Goal: Browse casually: Explore the website without a specific task or goal

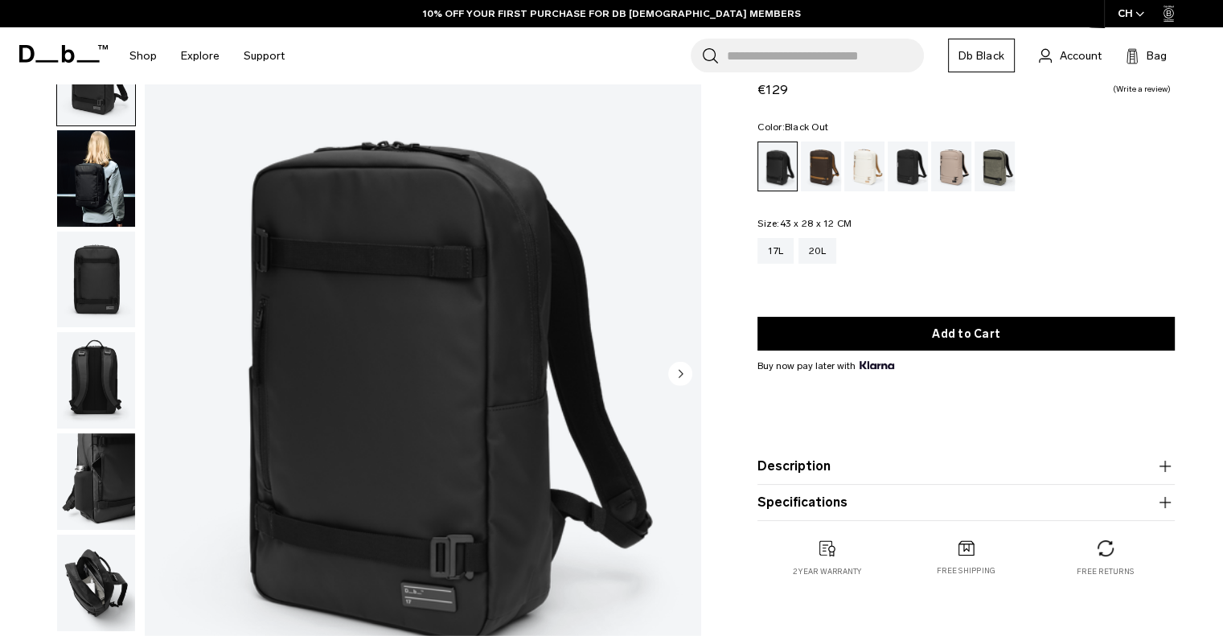
scroll to position [80, 0]
click at [102, 277] on img "button" at bounding box center [96, 280] width 78 height 96
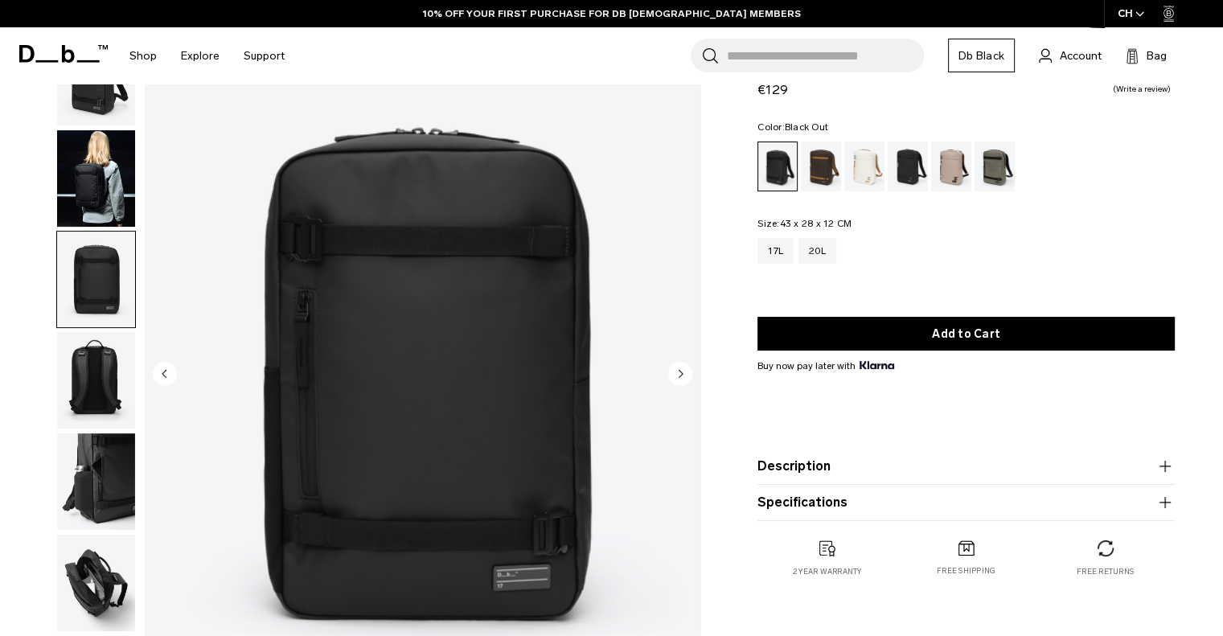
scroll to position [0, 0]
click at [92, 363] on img "button" at bounding box center [96, 380] width 78 height 96
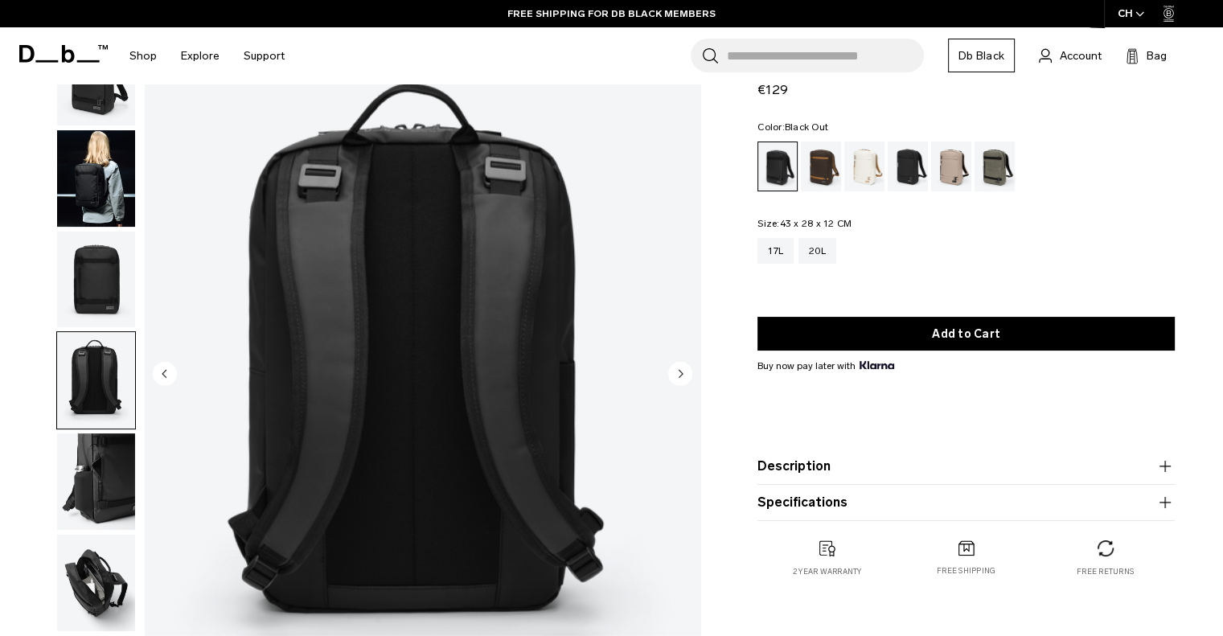
click at [113, 453] on img "button" at bounding box center [96, 481] width 78 height 96
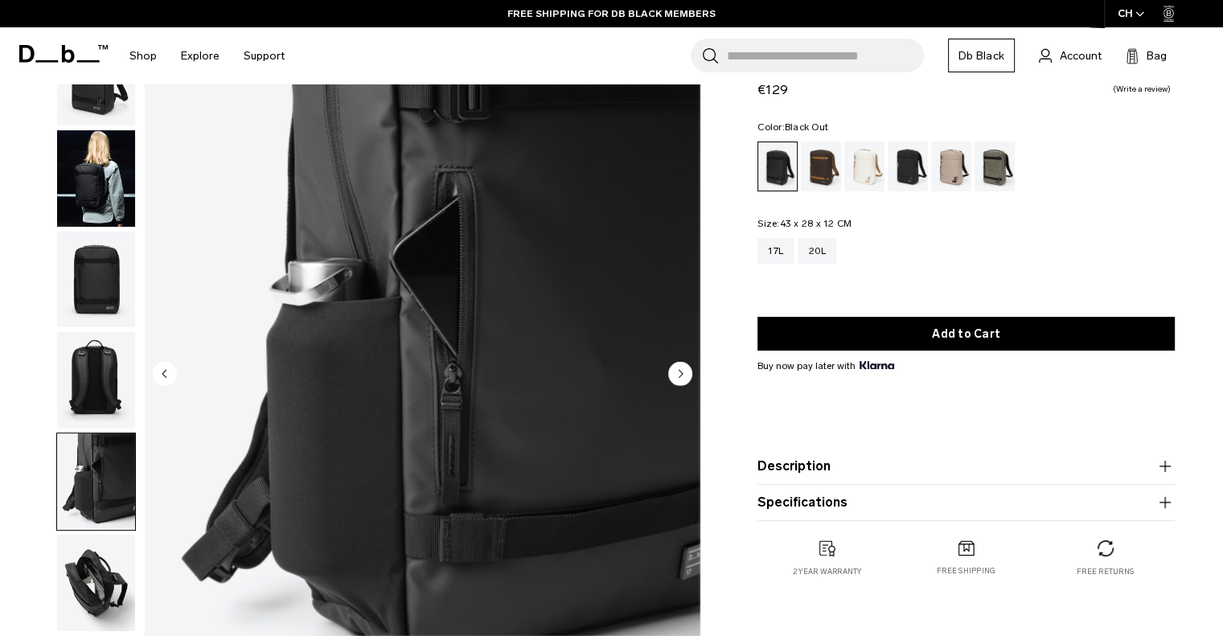
click at [93, 563] on img "button" at bounding box center [96, 583] width 78 height 96
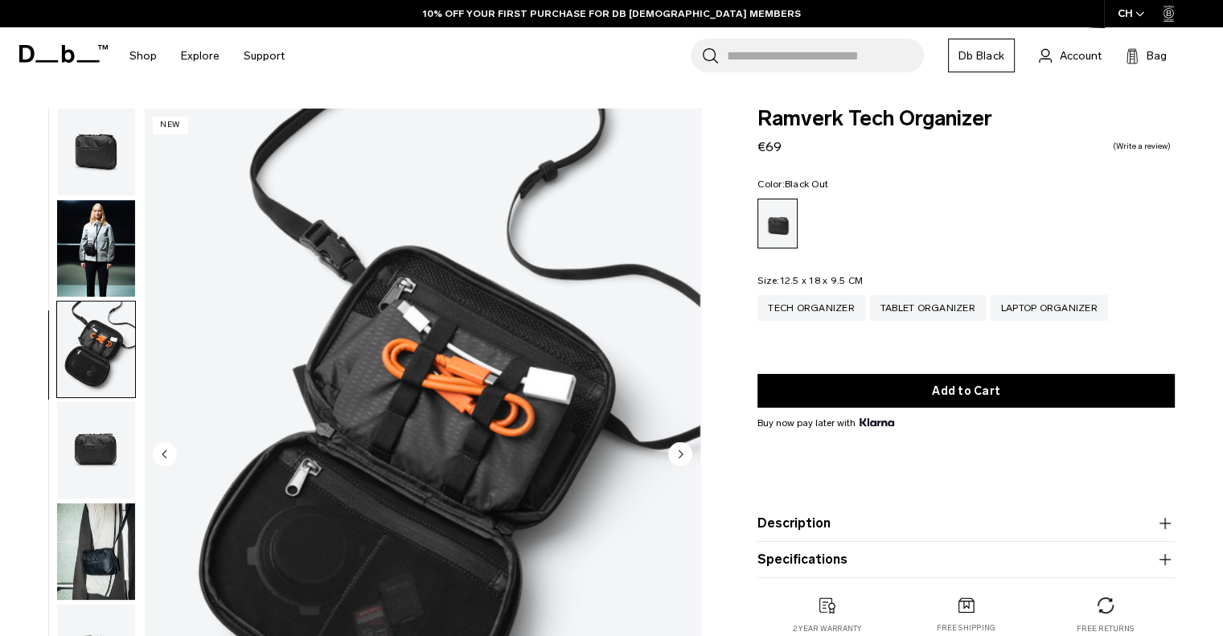
click at [98, 447] on img "button" at bounding box center [96, 450] width 78 height 96
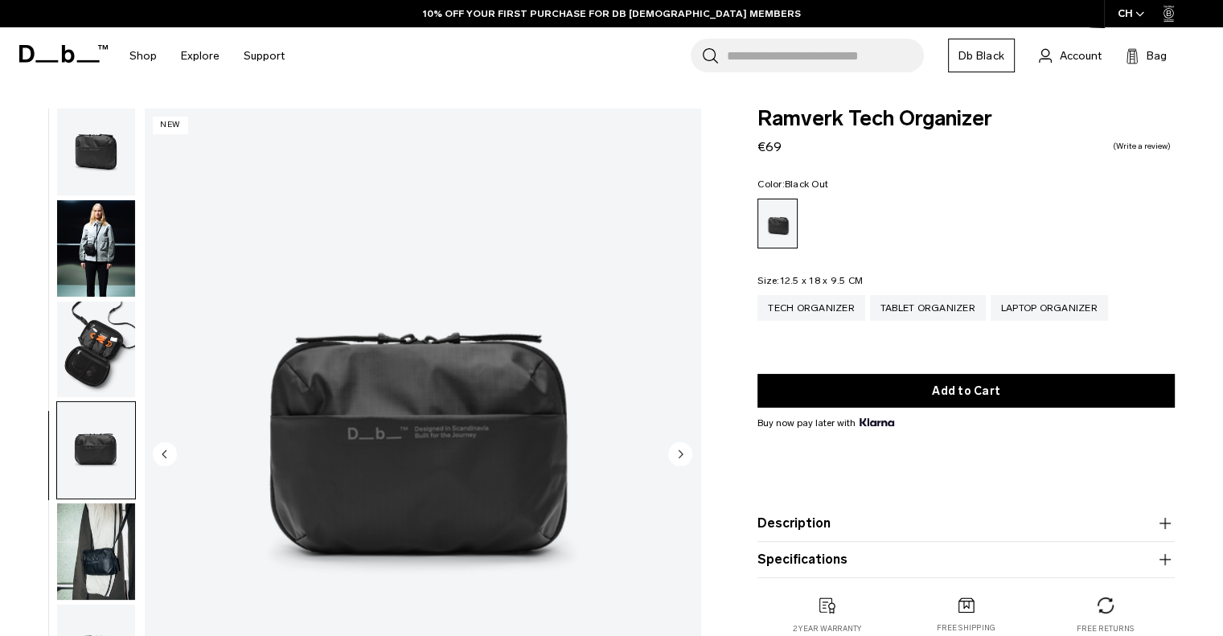
click at [100, 522] on img "button" at bounding box center [96, 551] width 78 height 96
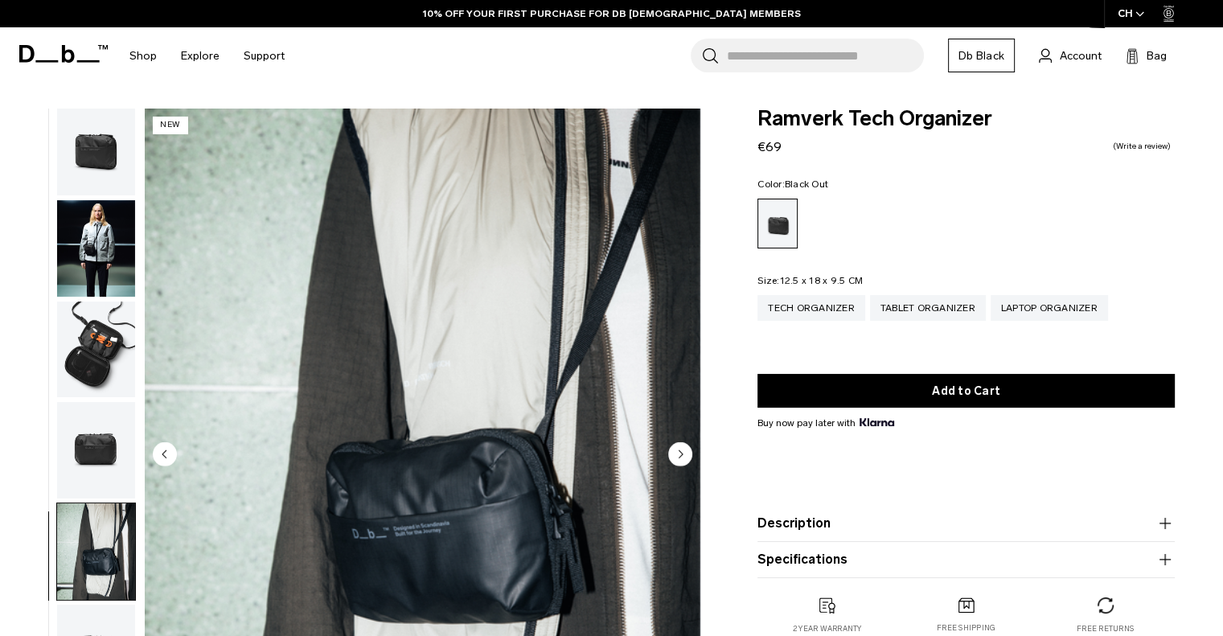
scroll to position [11, 0]
click at [108, 417] on img "button" at bounding box center [96, 450] width 78 height 96
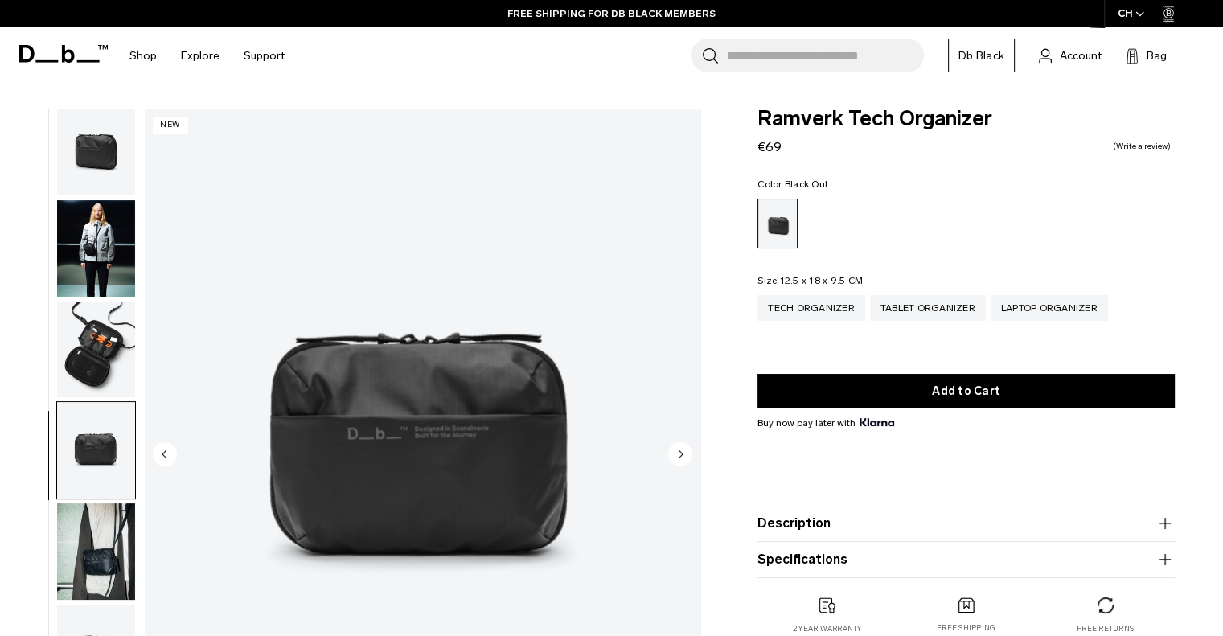
click at [113, 340] on img "button" at bounding box center [96, 349] width 78 height 96
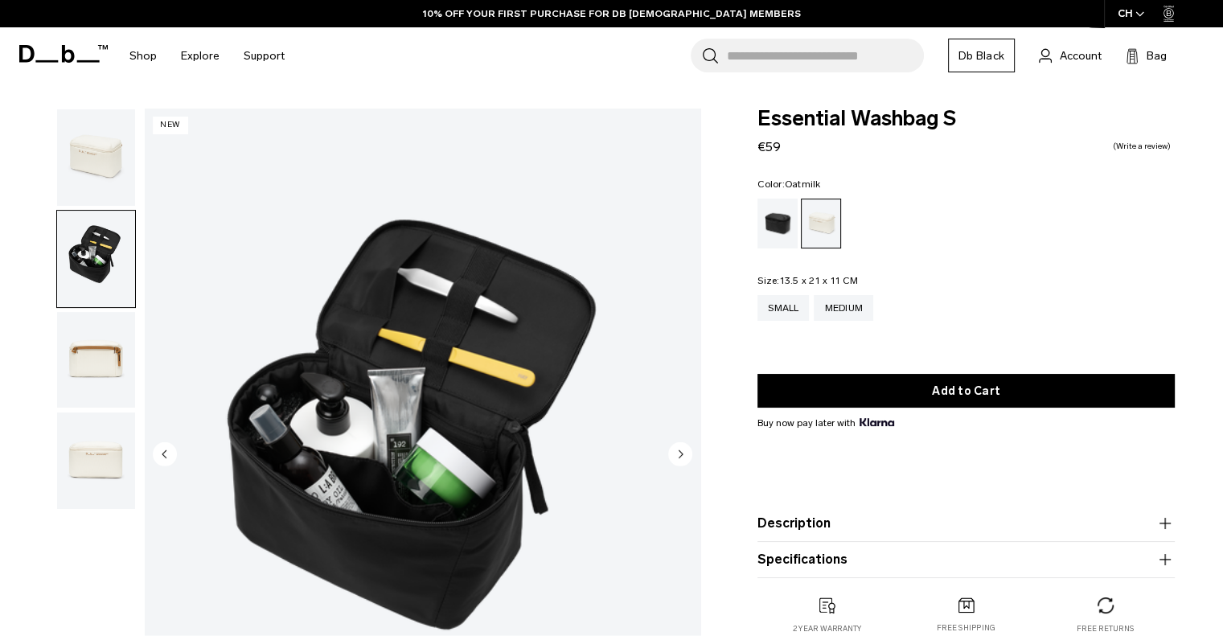
click at [84, 357] on img "button" at bounding box center [96, 360] width 78 height 96
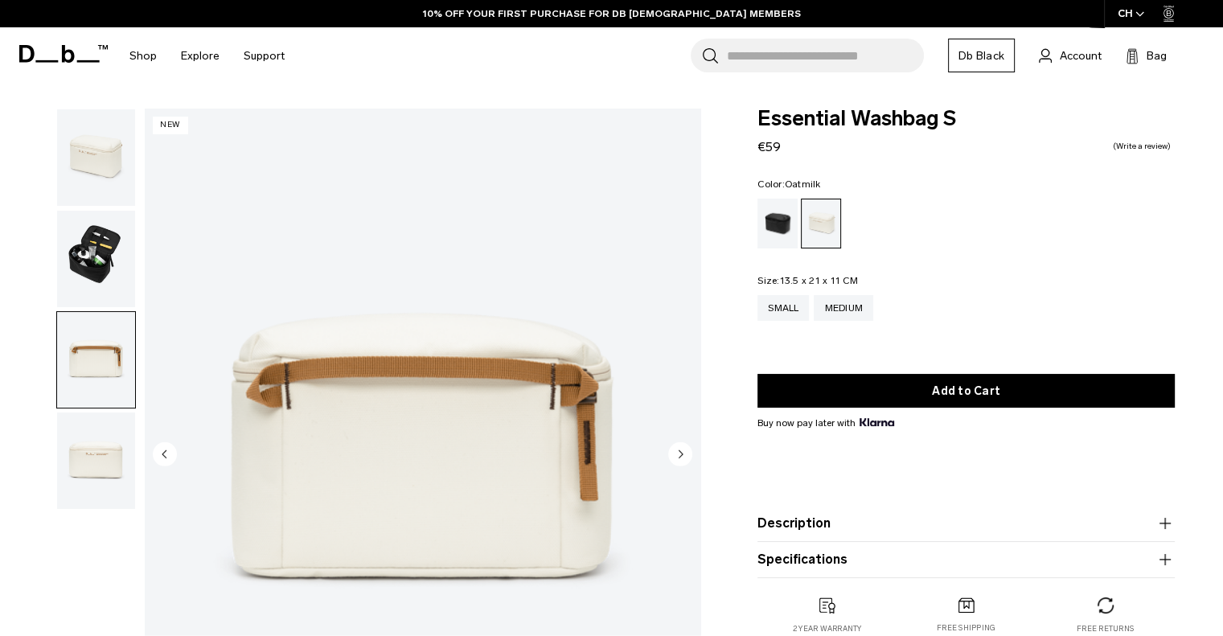
click at [87, 465] on img "button" at bounding box center [96, 460] width 78 height 96
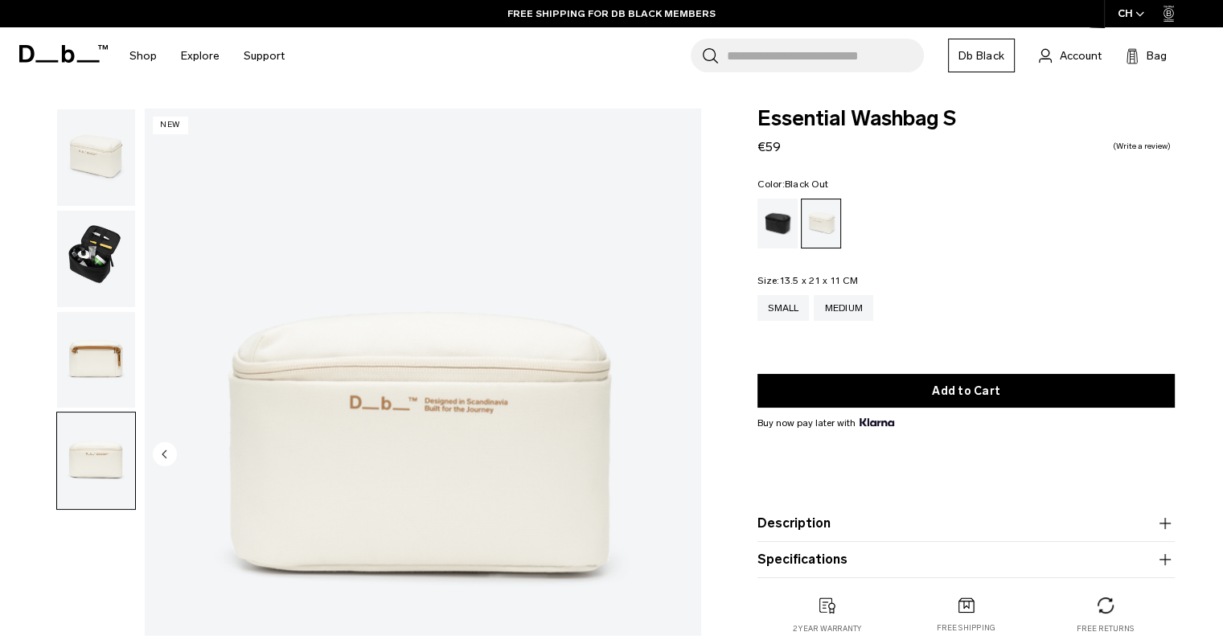
click at [773, 228] on div "Black Out" at bounding box center [777, 224] width 41 height 50
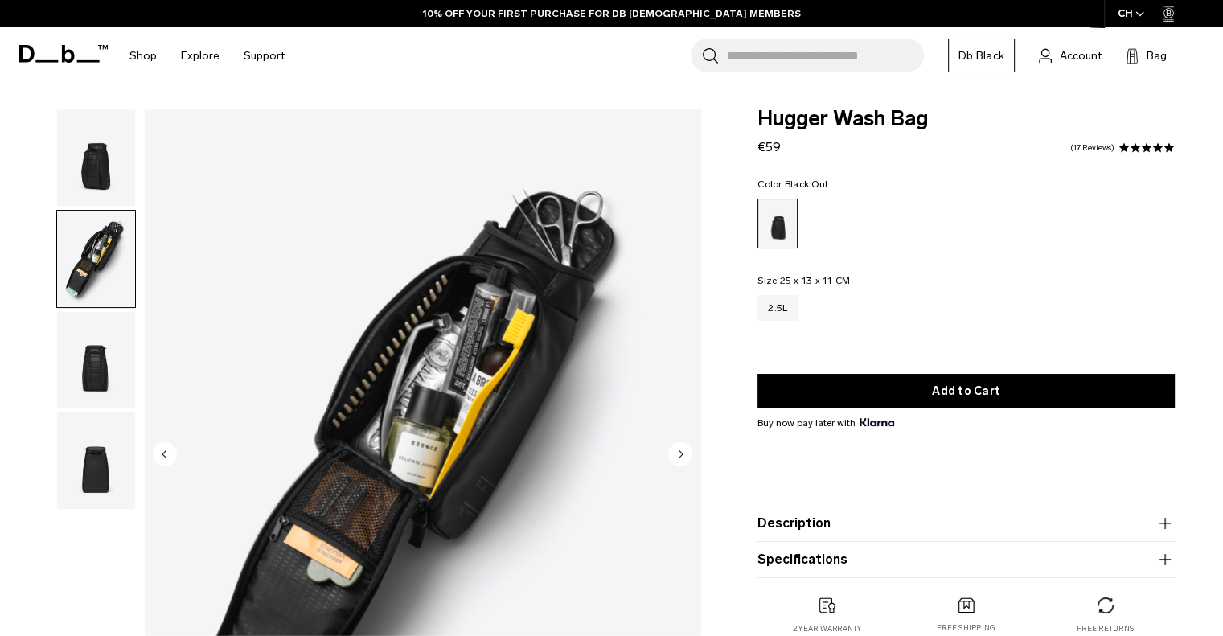
click at [87, 356] on img "button" at bounding box center [96, 360] width 78 height 96
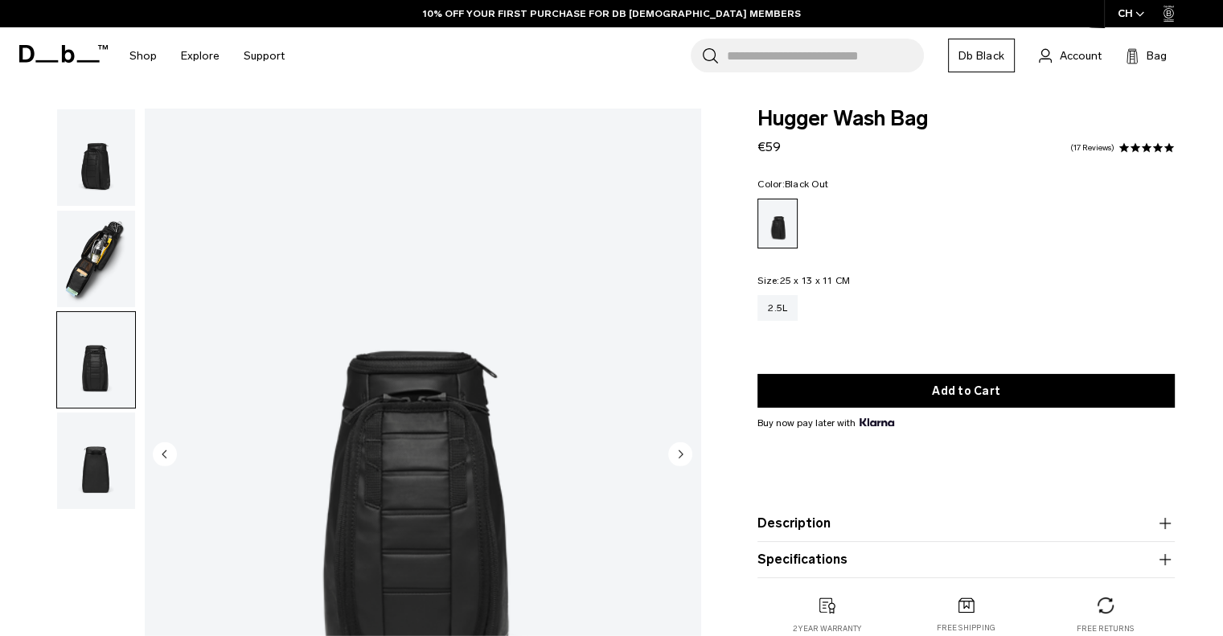
scroll to position [53, 0]
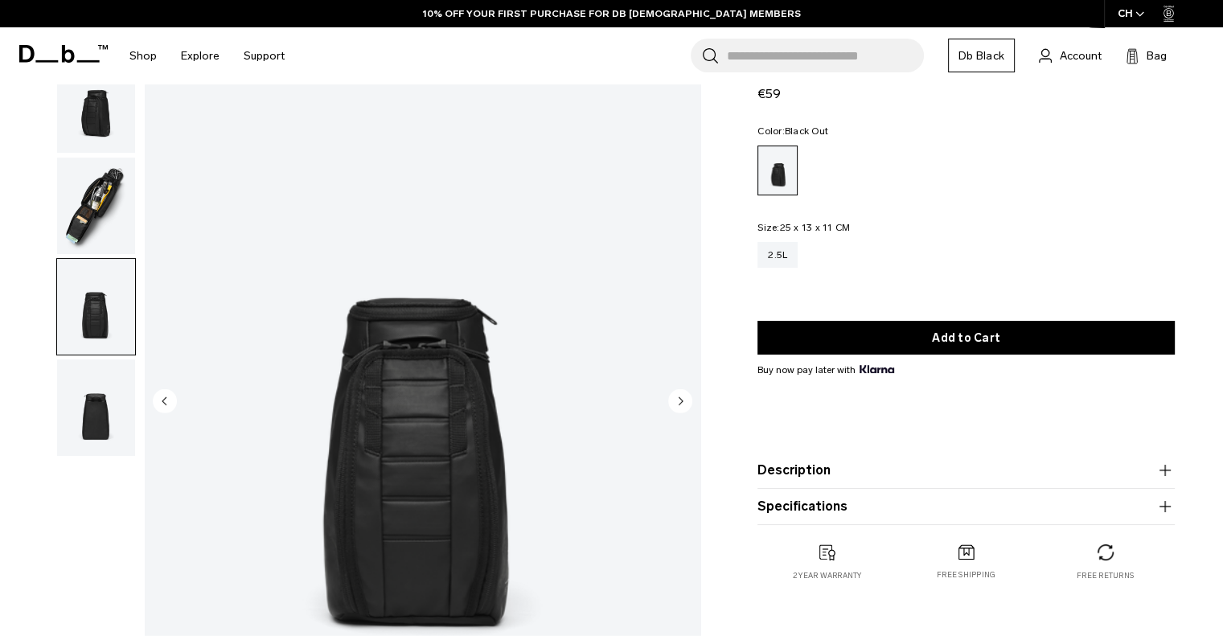
click at [87, 383] on img "button" at bounding box center [96, 407] width 78 height 96
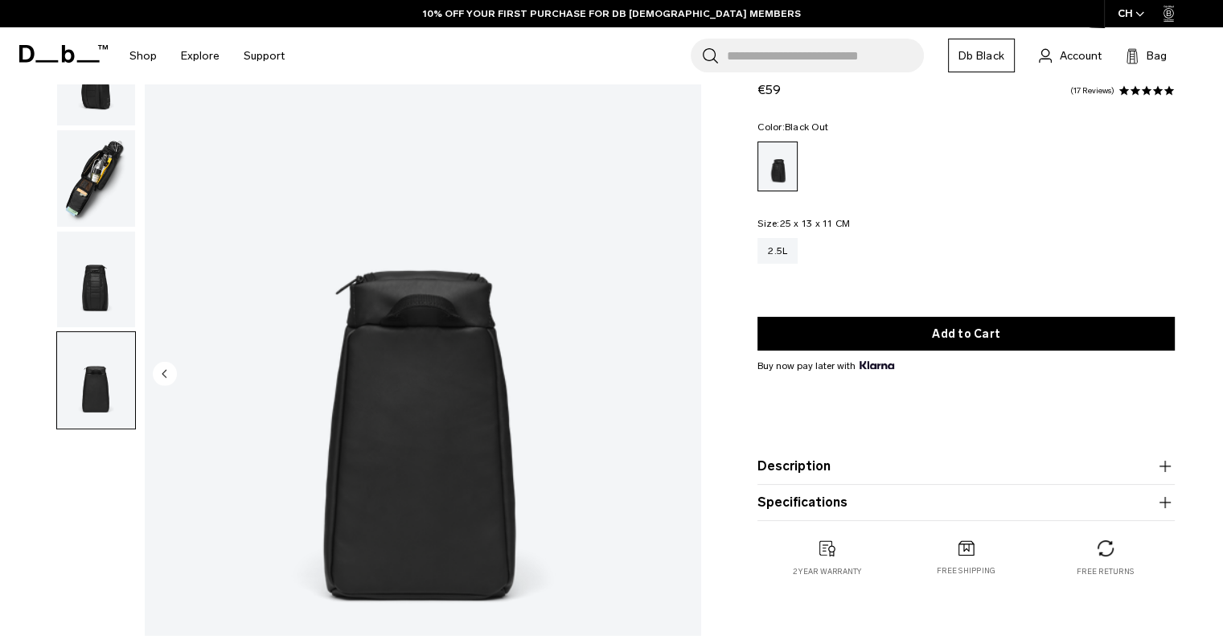
click at [116, 295] on img "button" at bounding box center [96, 280] width 78 height 96
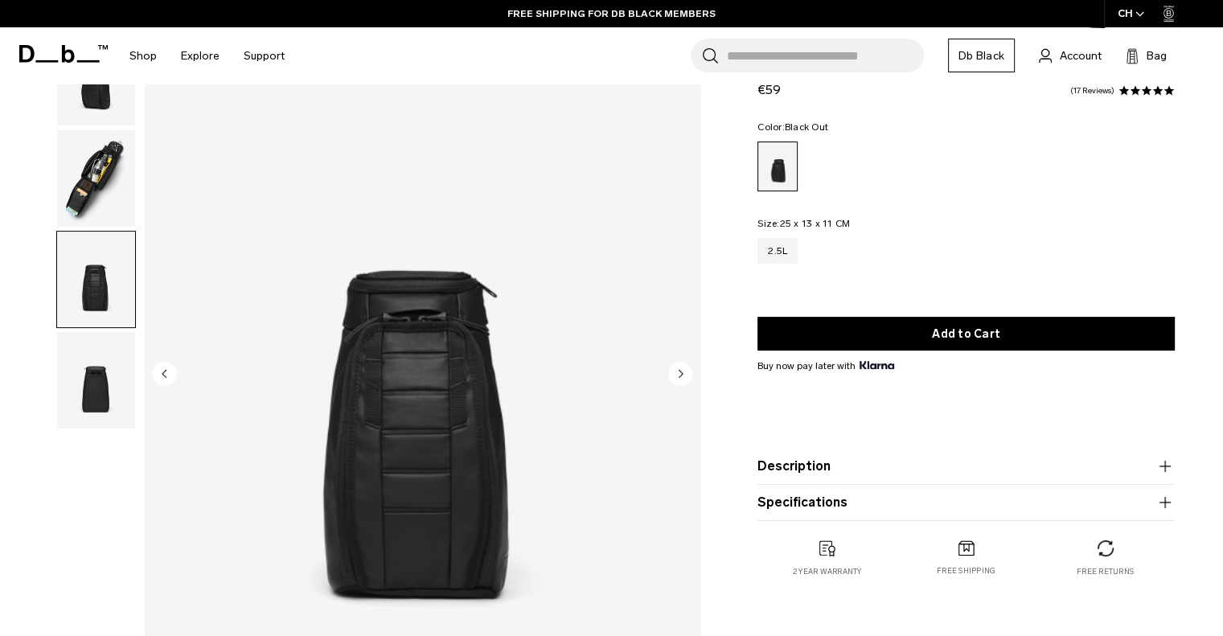
click at [100, 177] on img "button" at bounding box center [96, 178] width 78 height 96
